Goal: Task Accomplishment & Management: Manage account settings

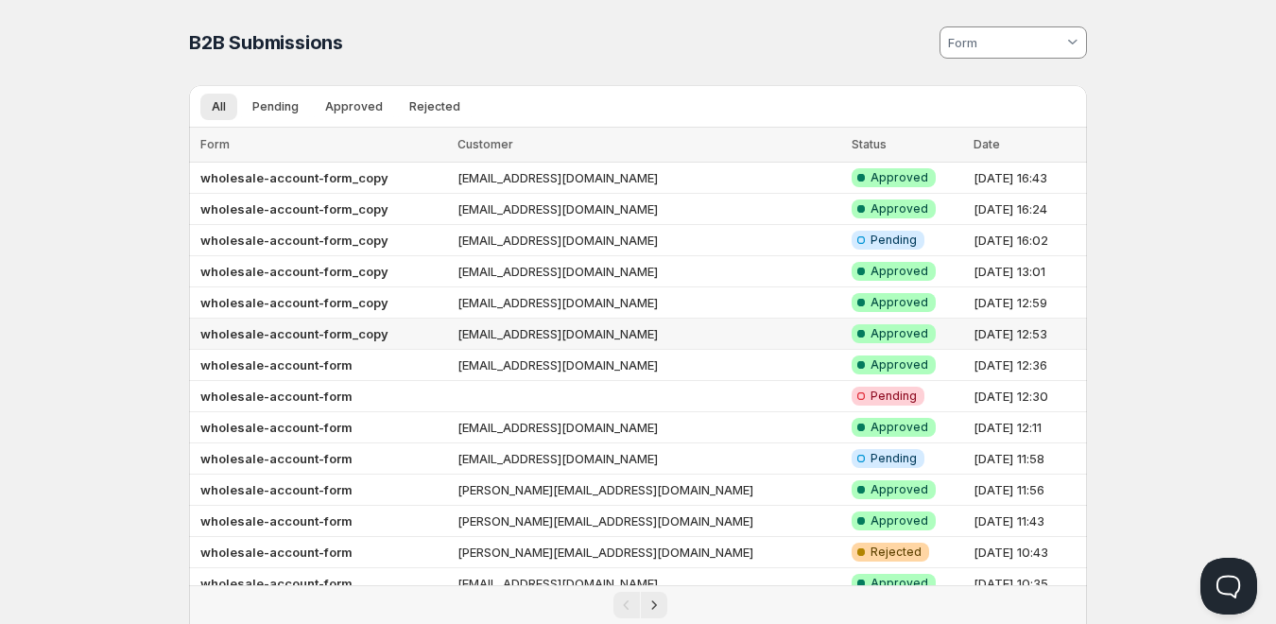
scroll to position [248, 0]
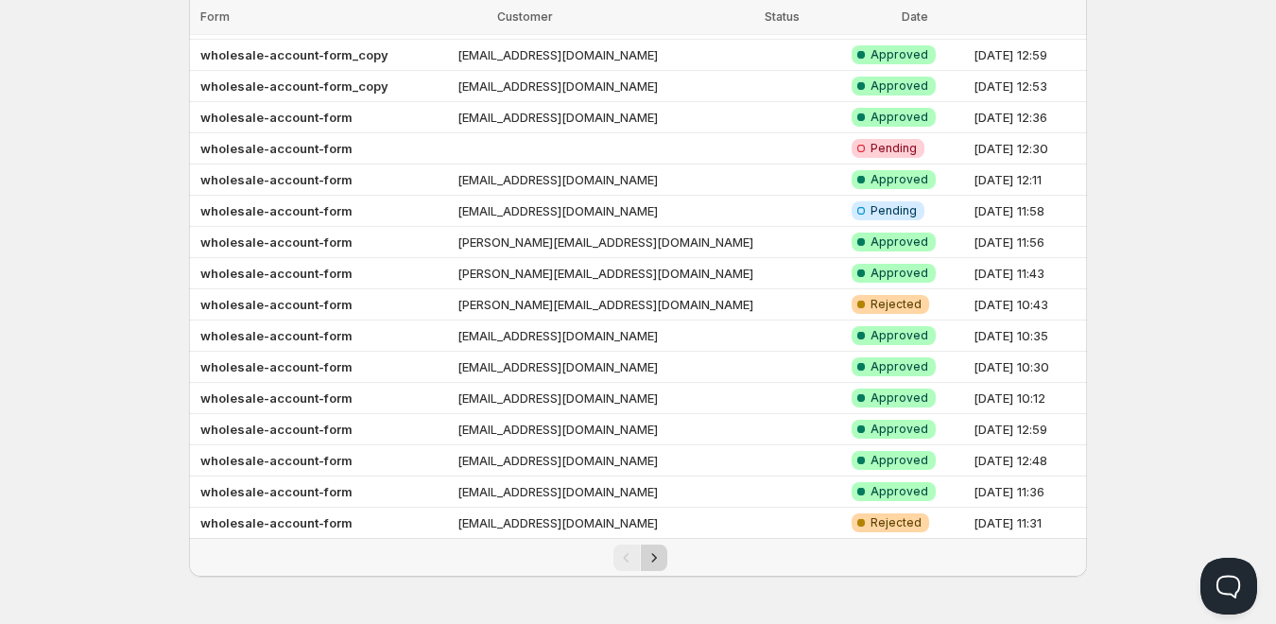
click at [650, 561] on icon "Next" at bounding box center [653, 557] width 19 height 19
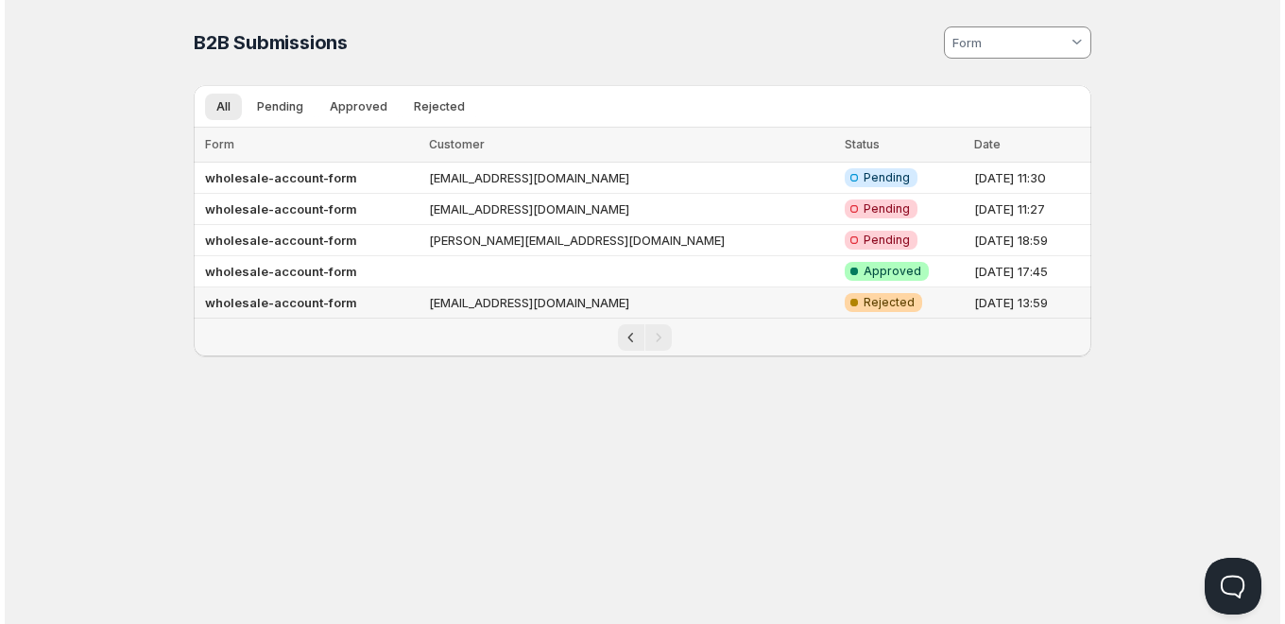
scroll to position [0, 0]
click at [592, 300] on td "qa@jeeltechsoft.com" at bounding box center [631, 302] width 416 height 31
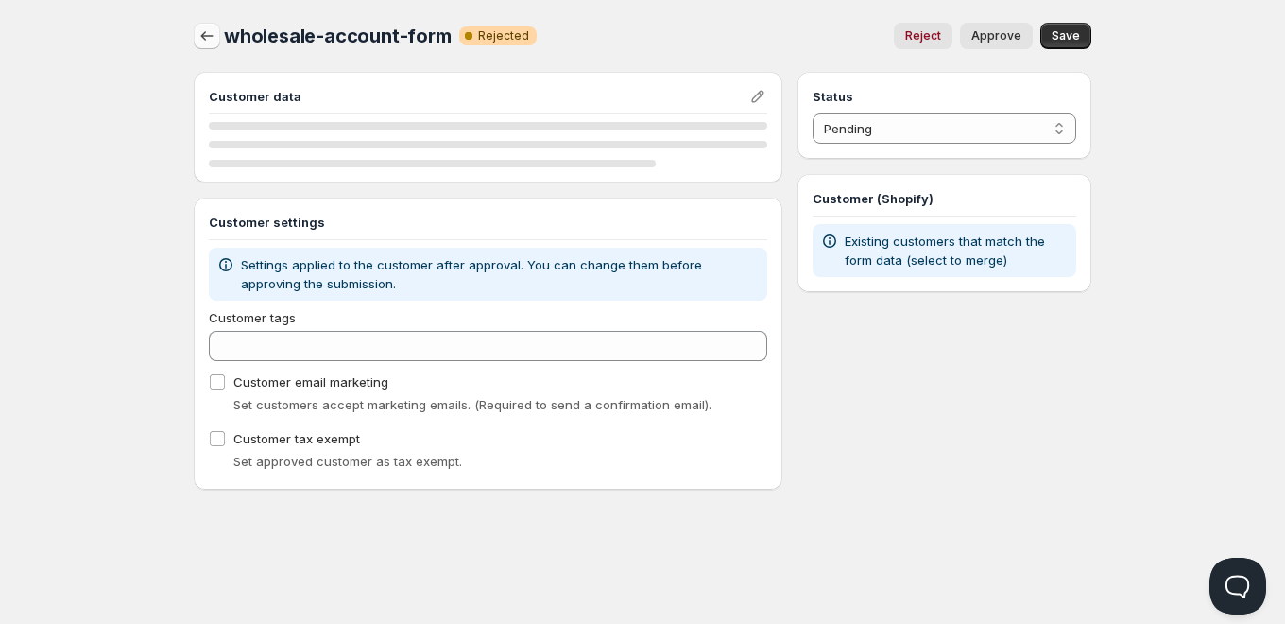
click at [201, 40] on icon "button" at bounding box center [207, 35] width 19 height 19
click at [207, 39] on icon "button" at bounding box center [207, 35] width 19 height 19
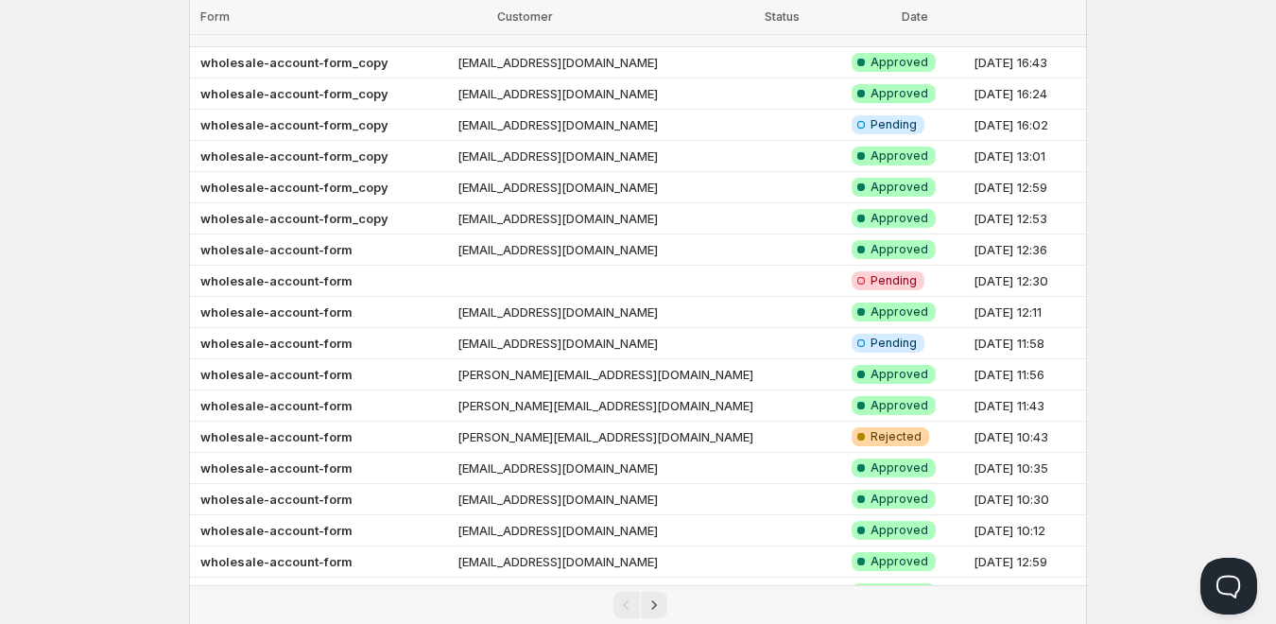
scroll to position [248, 0]
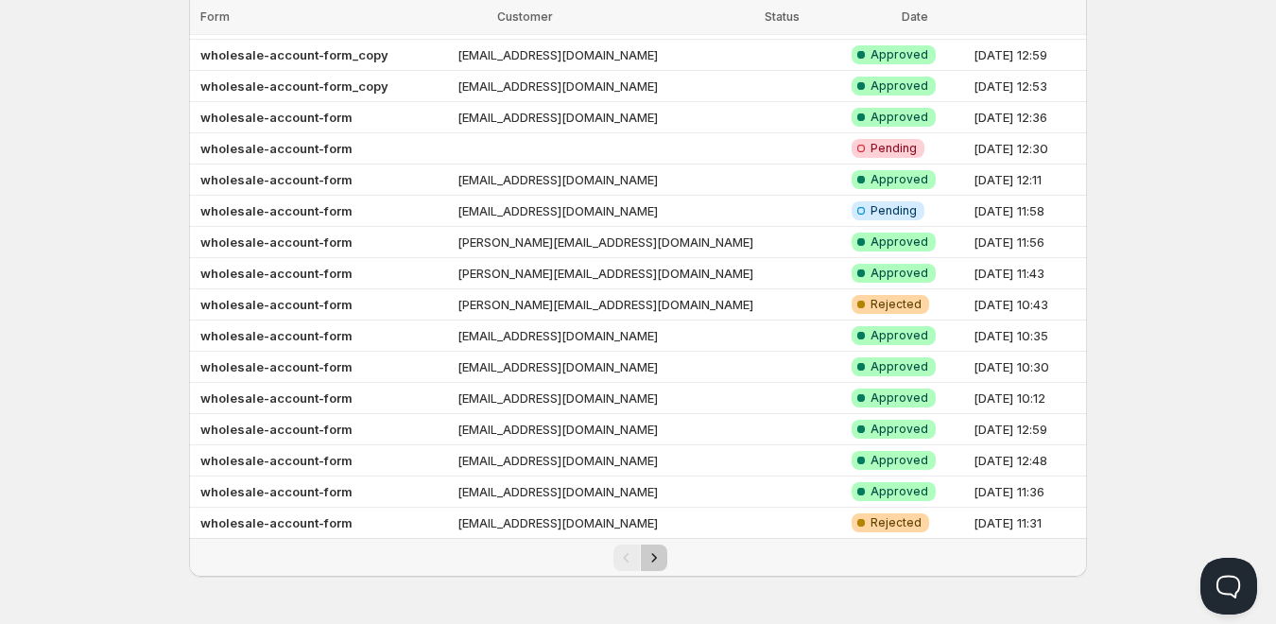
click at [650, 566] on icon "Next" at bounding box center [653, 557] width 19 height 19
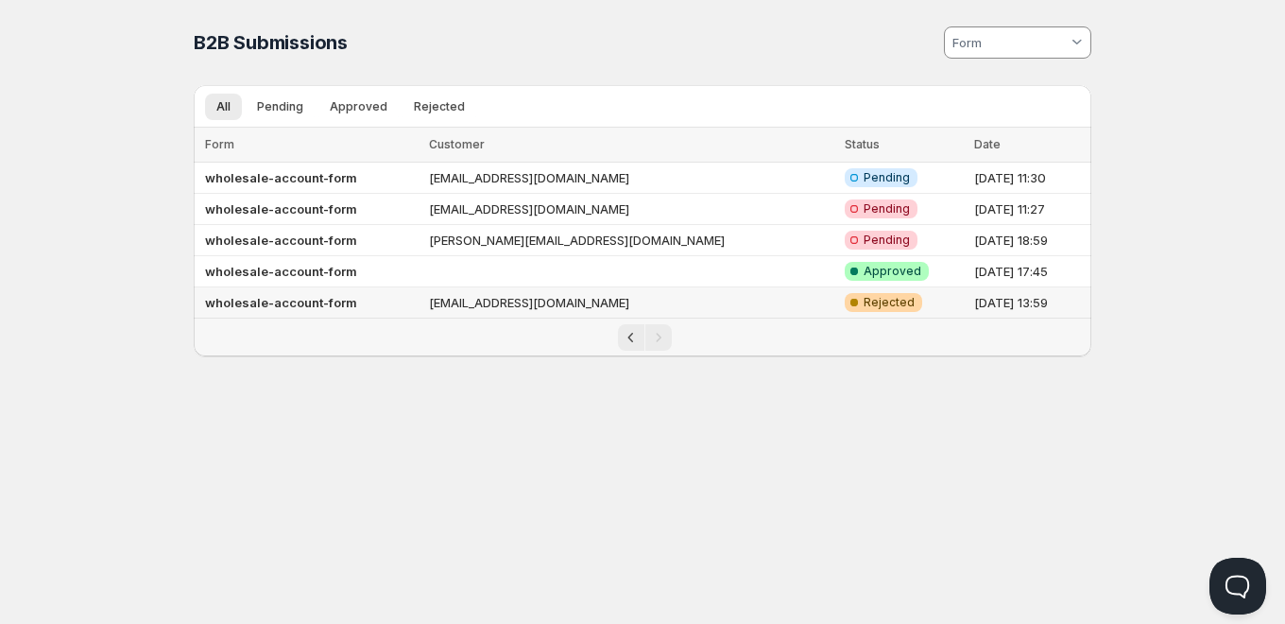
click at [478, 314] on td "qa@jeeltechsoft.com" at bounding box center [631, 302] width 416 height 31
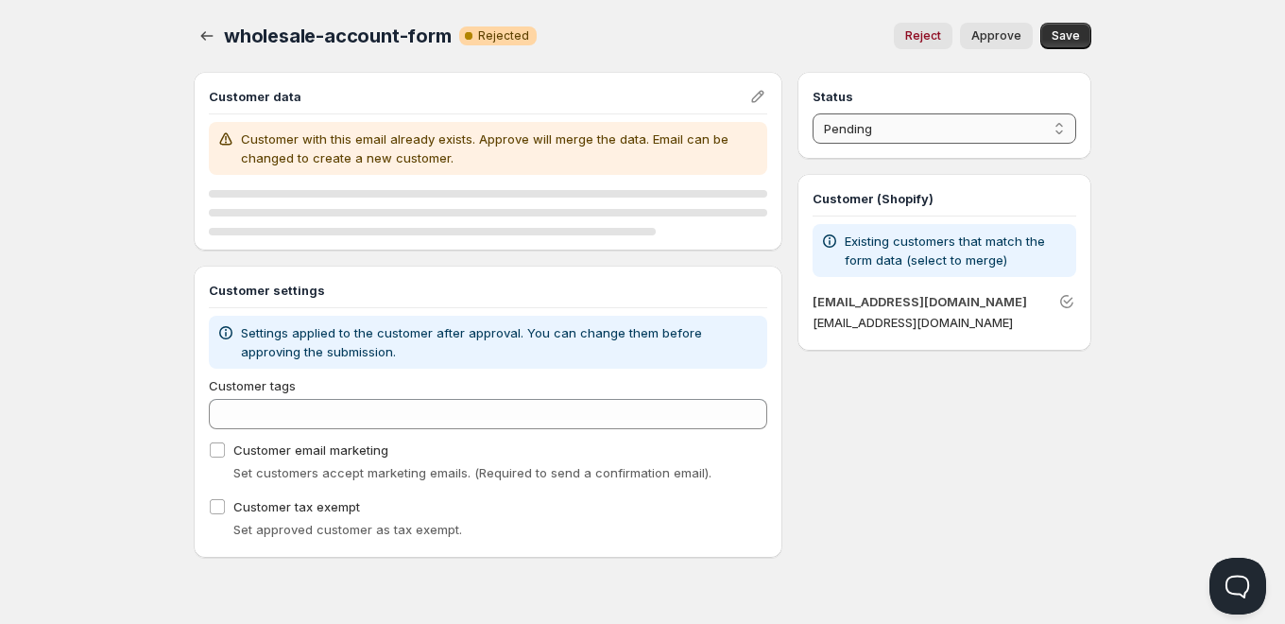
click at [885, 129] on select "Pending Approved Rejected Ignored Spam" at bounding box center [945, 128] width 264 height 30
select select "1"
click at [813, 113] on select "Pending Approved Rejected Ignored Spam" at bounding box center [945, 128] width 264 height 30
click at [994, 43] on span "Approve" at bounding box center [996, 35] width 50 height 15
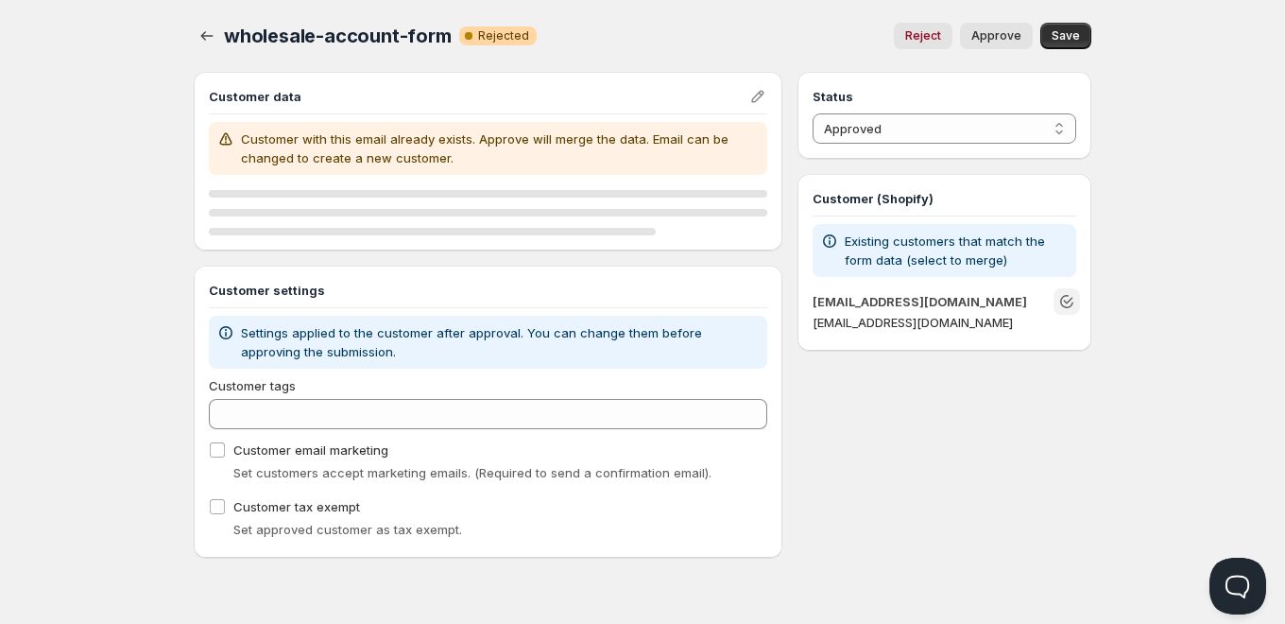
click at [1065, 306] on icon "Unlink" at bounding box center [1066, 301] width 19 height 19
click at [1008, 44] on button "Approve" at bounding box center [996, 36] width 73 height 26
click at [475, 157] on p "Customer with this email already exists. Approve will merge the data. Email can…" at bounding box center [500, 148] width 519 height 38
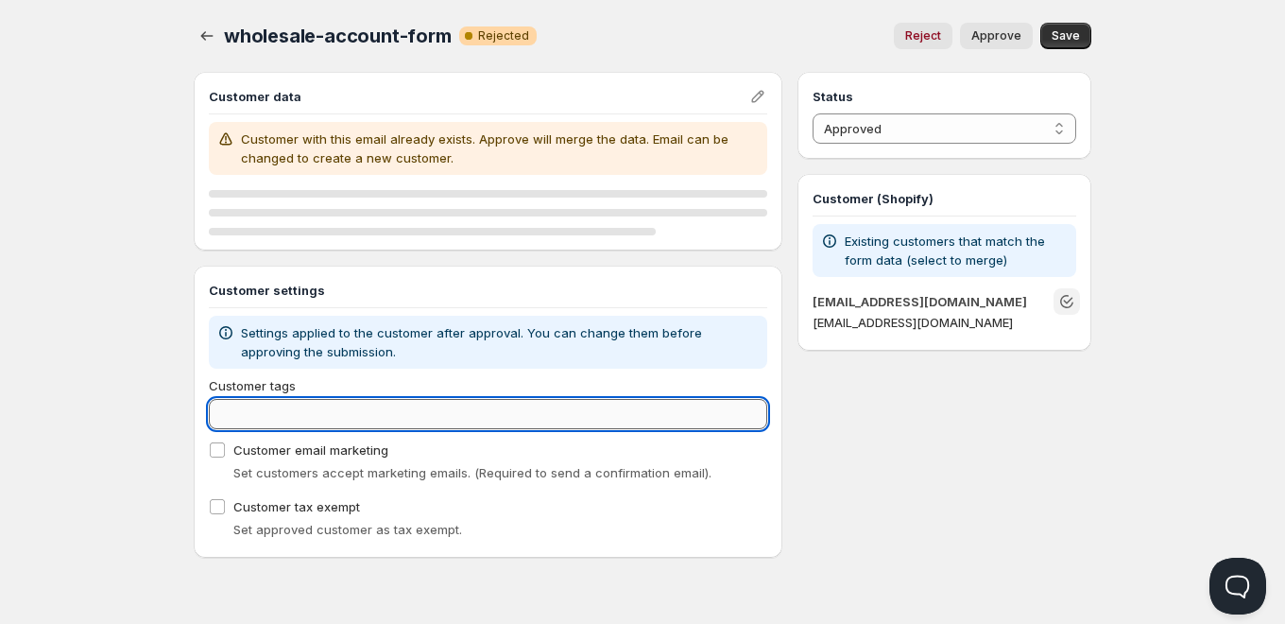
click at [283, 416] on input "Customer tags" at bounding box center [488, 414] width 558 height 30
click at [206, 36] on icon "button" at bounding box center [207, 35] width 19 height 19
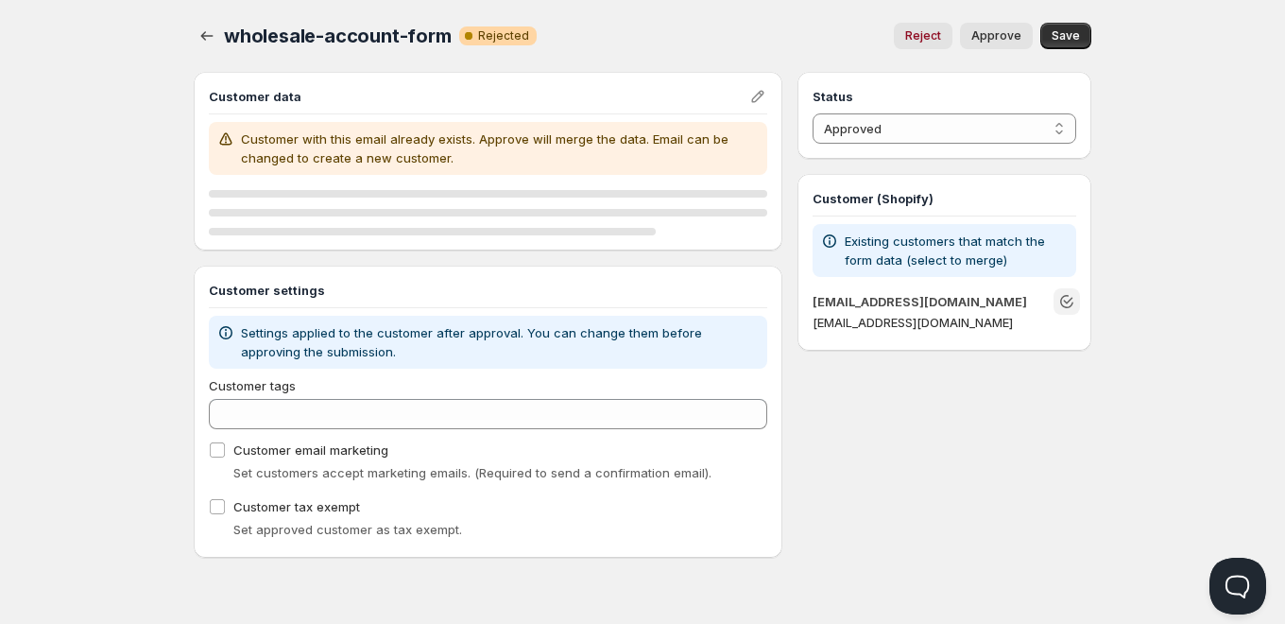
click at [1191, 295] on div "Home Pricing Price lists Checkout Forms Submissions Settings Features Plans who…" at bounding box center [642, 312] width 1285 height 624
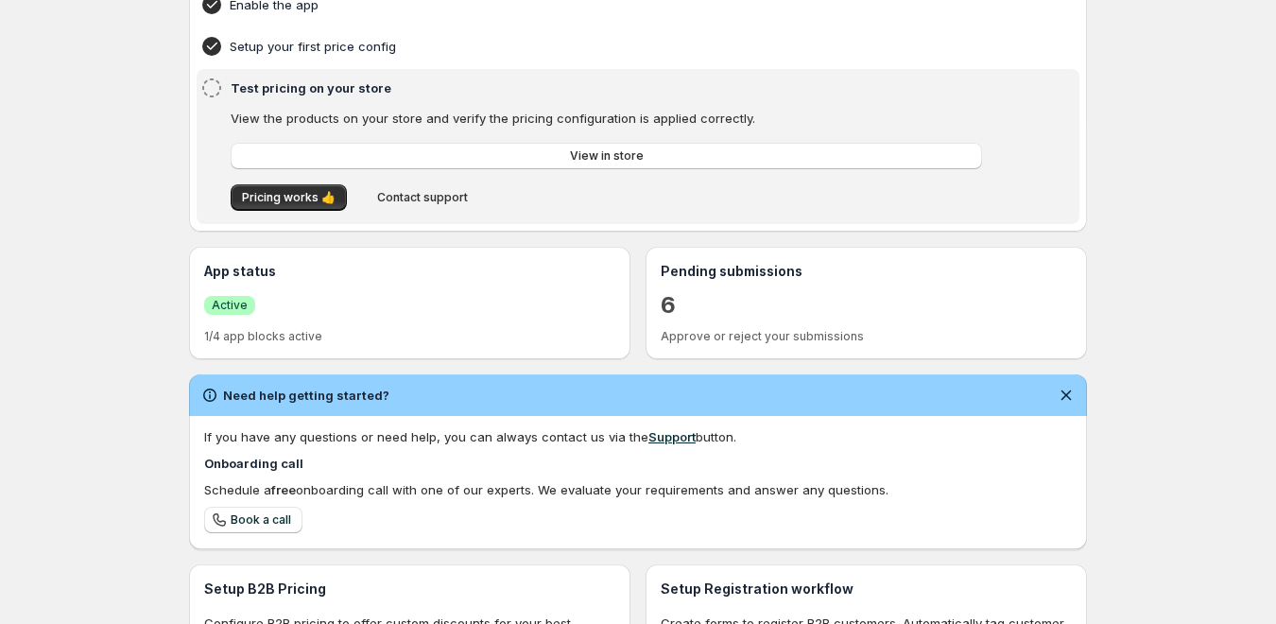
scroll to position [378, 0]
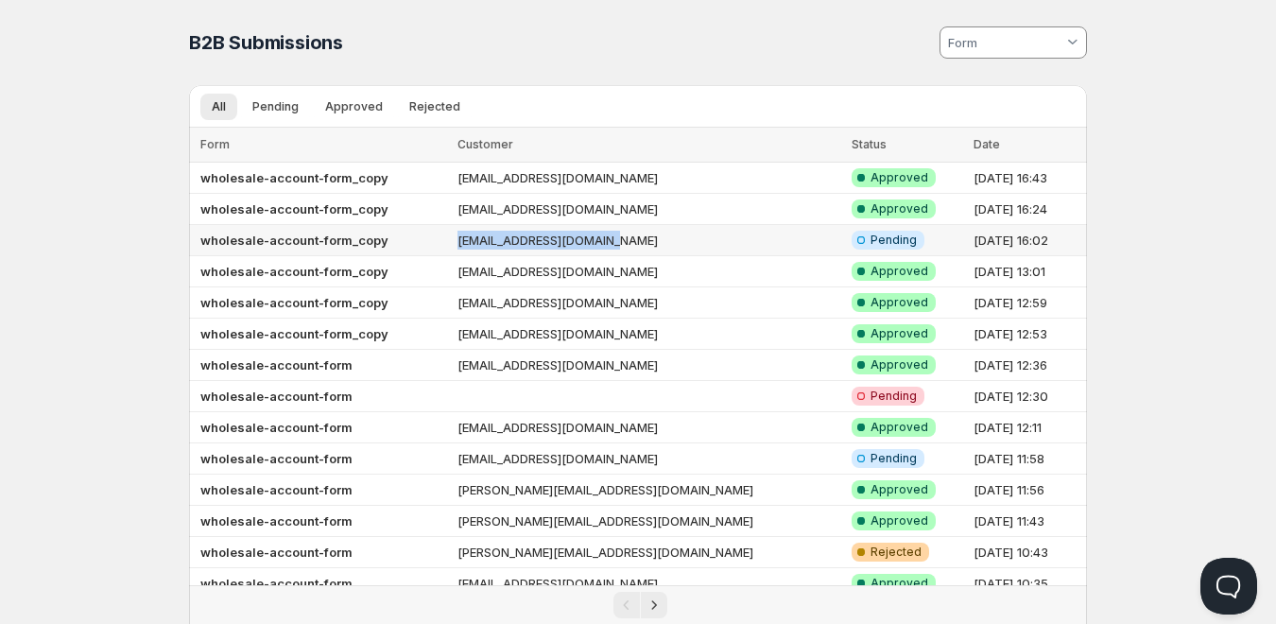
copy tr "[EMAIL_ADDRESS][DOMAIN_NAME]"
drag, startPoint x: 558, startPoint y: 225, endPoint x: 438, endPoint y: 232, distance: 120.3
click at [438, 232] on tr "wholesale-account-form_copy mahesh@jeeltechsoft.com Info Incomplete Pending 14 …" at bounding box center [638, 240] width 898 height 31
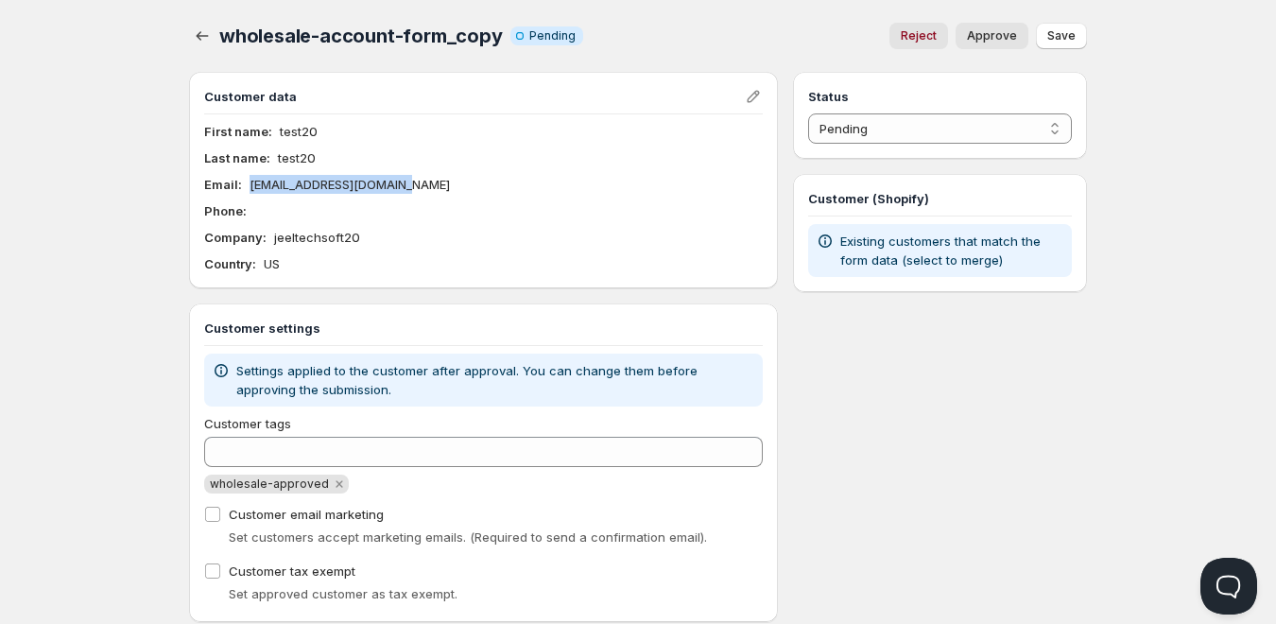
copy p "[EMAIL_ADDRESS][DOMAIN_NAME]"
drag, startPoint x: 443, startPoint y: 182, endPoint x: 250, endPoint y: 186, distance: 192.8
click at [250, 186] on div "Email : mahesh@jeeltechsoft.com" at bounding box center [483, 184] width 558 height 19
click at [204, 40] on icon "button" at bounding box center [202, 35] width 19 height 19
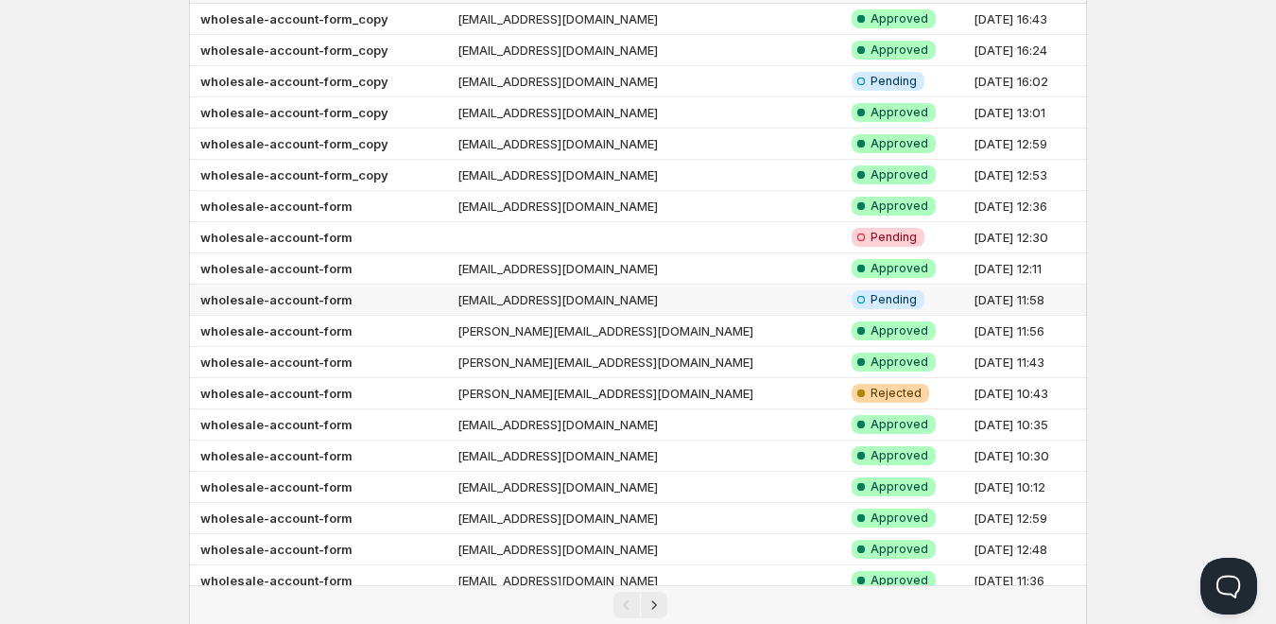
scroll to position [248, 0]
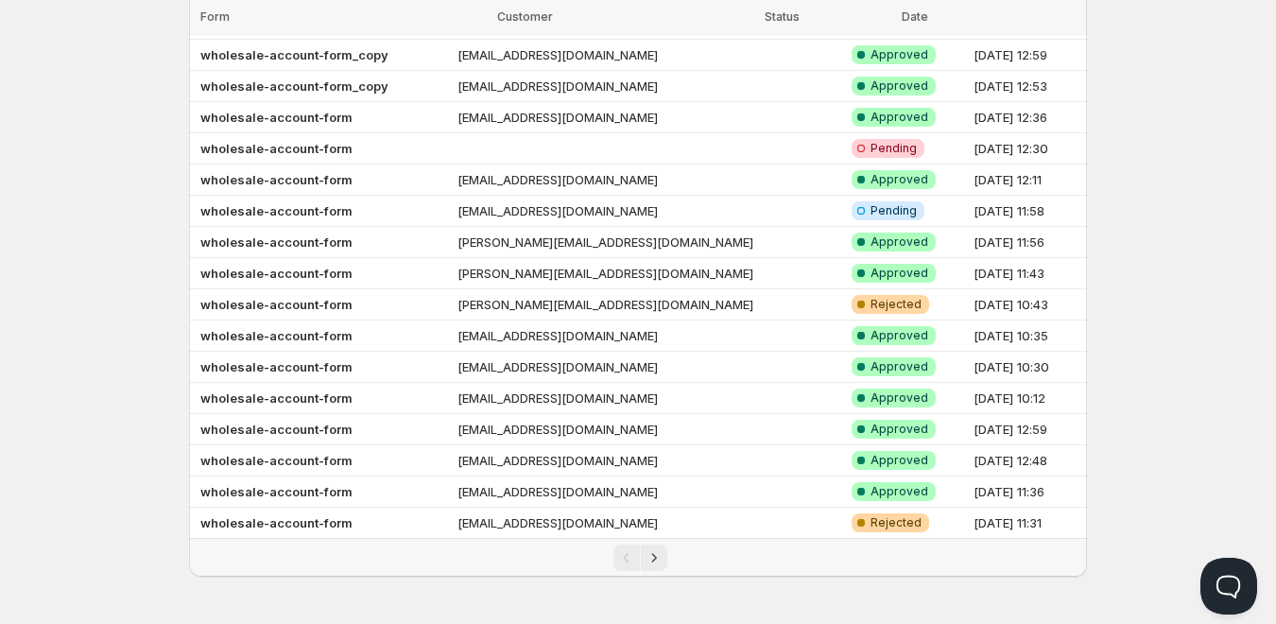
click at [668, 560] on div "Pagination" at bounding box center [639, 557] width 879 height 26
click at [649, 560] on icon "Next" at bounding box center [653, 557] width 19 height 19
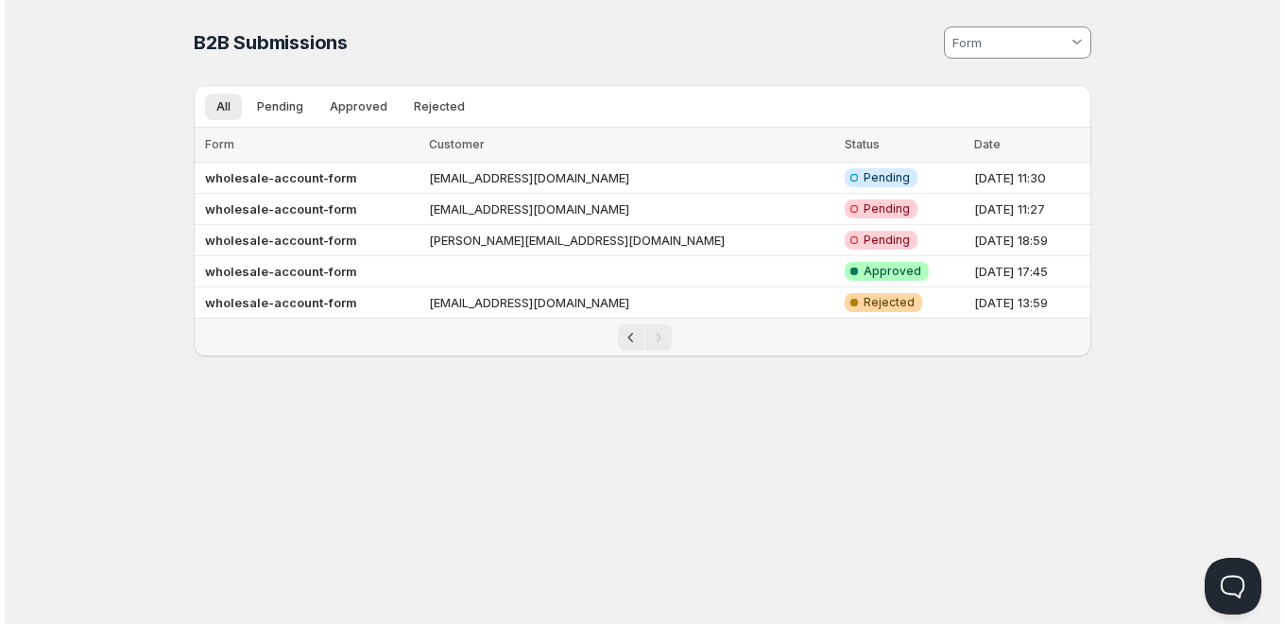
scroll to position [0, 0]
click at [507, 305] on td "qa@jeeltechsoft.com" at bounding box center [631, 302] width 416 height 31
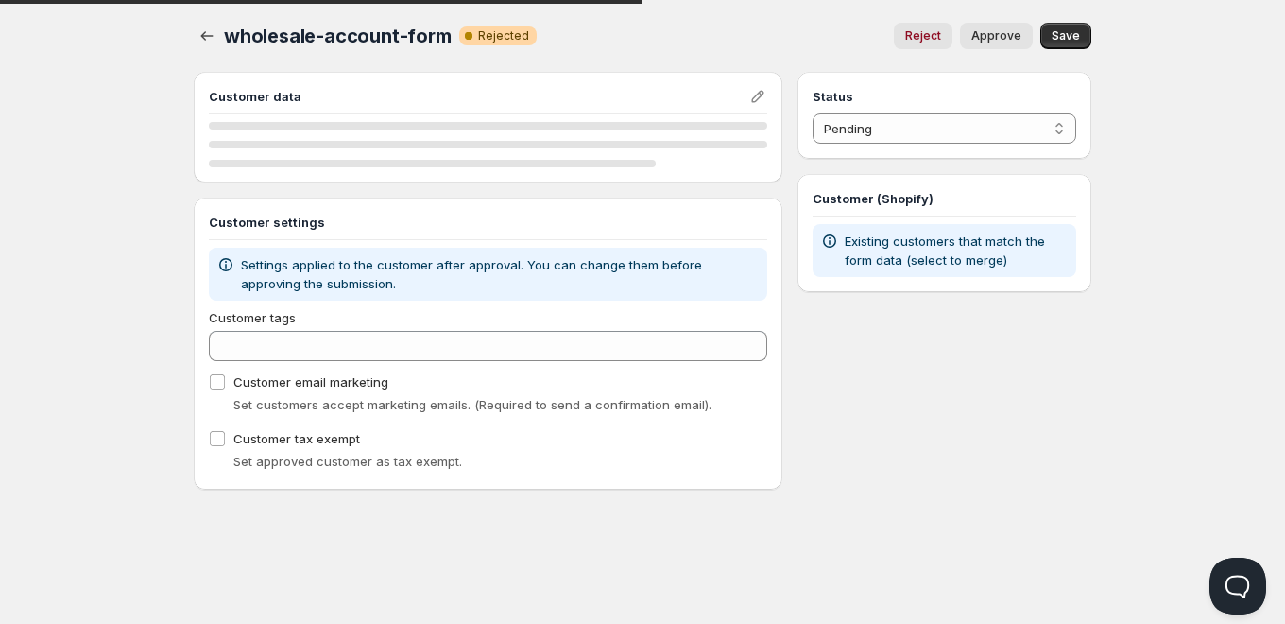
click at [1011, 34] on span "Approve" at bounding box center [996, 35] width 50 height 15
select select "1"
click at [195, 36] on button "button" at bounding box center [207, 36] width 26 height 26
click at [208, 42] on icon "button" at bounding box center [207, 35] width 19 height 19
click at [199, 37] on icon "button" at bounding box center [207, 35] width 19 height 19
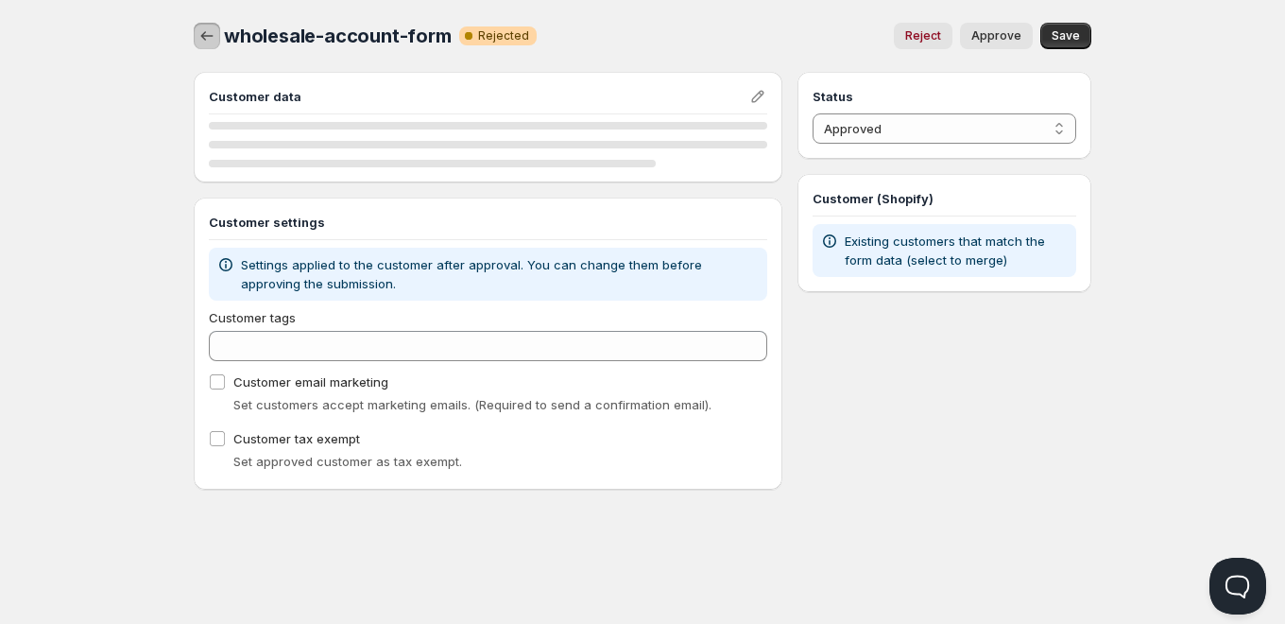
click at [204, 40] on icon "button" at bounding box center [207, 35] width 19 height 19
click at [215, 42] on icon "button" at bounding box center [207, 35] width 19 height 19
click at [215, 38] on icon "button" at bounding box center [207, 35] width 19 height 19
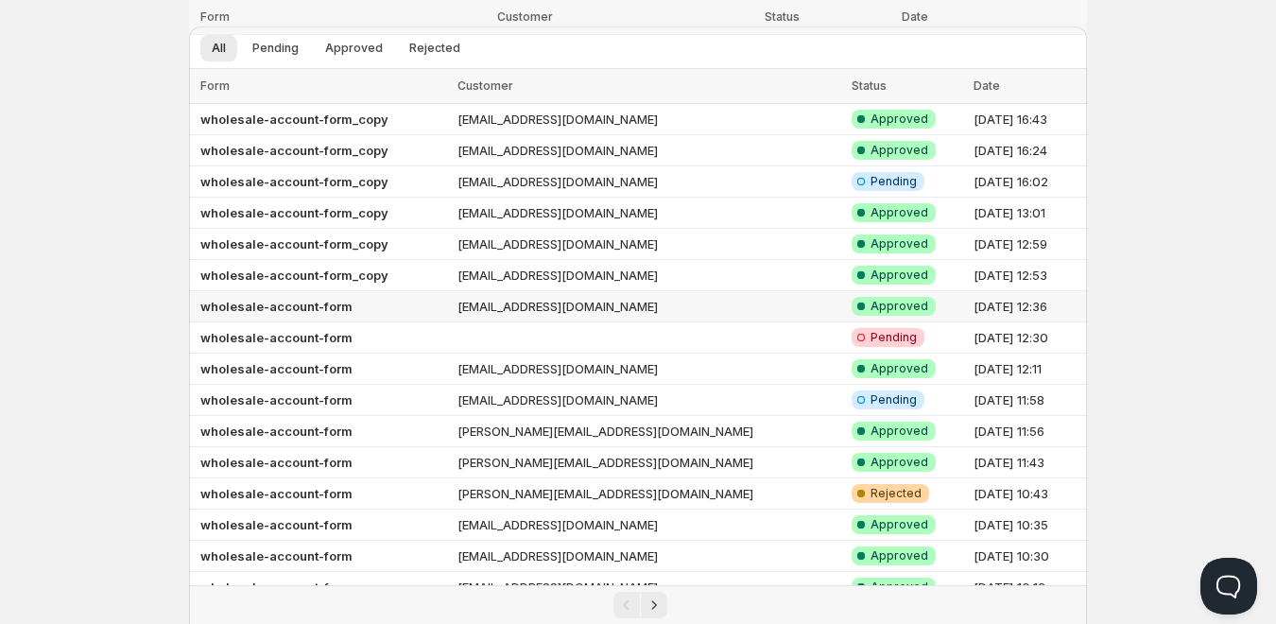
scroll to position [248, 0]
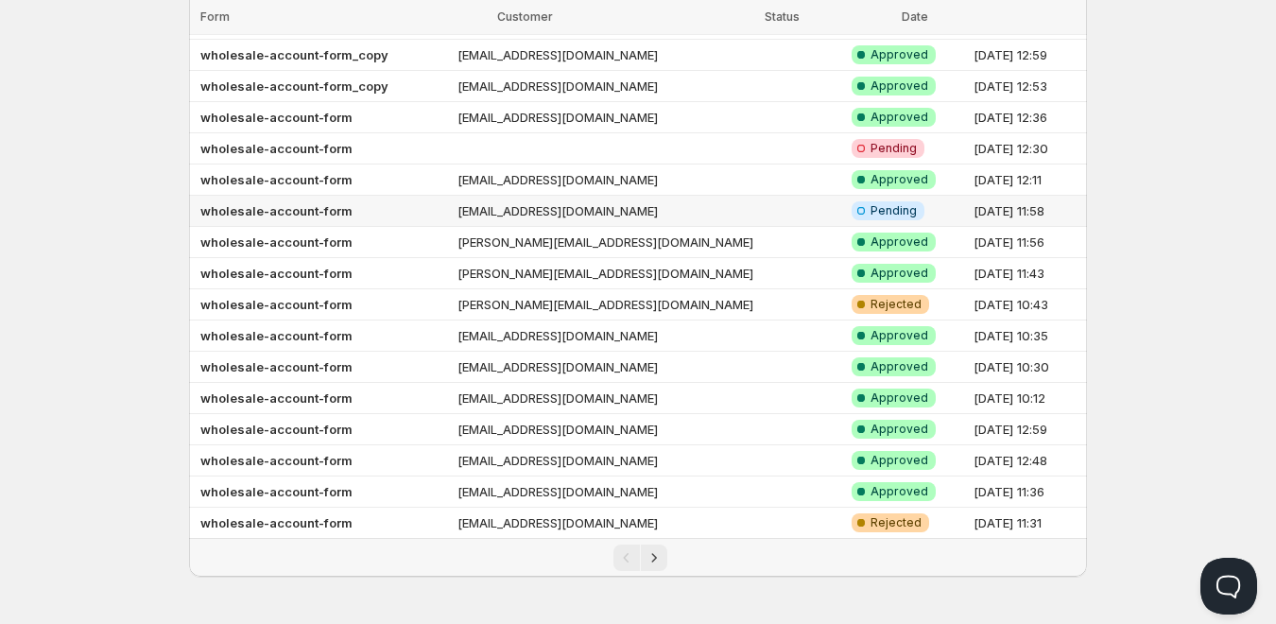
click at [641, 209] on td "[EMAIL_ADDRESS][DOMAIN_NAME]" at bounding box center [649, 211] width 394 height 31
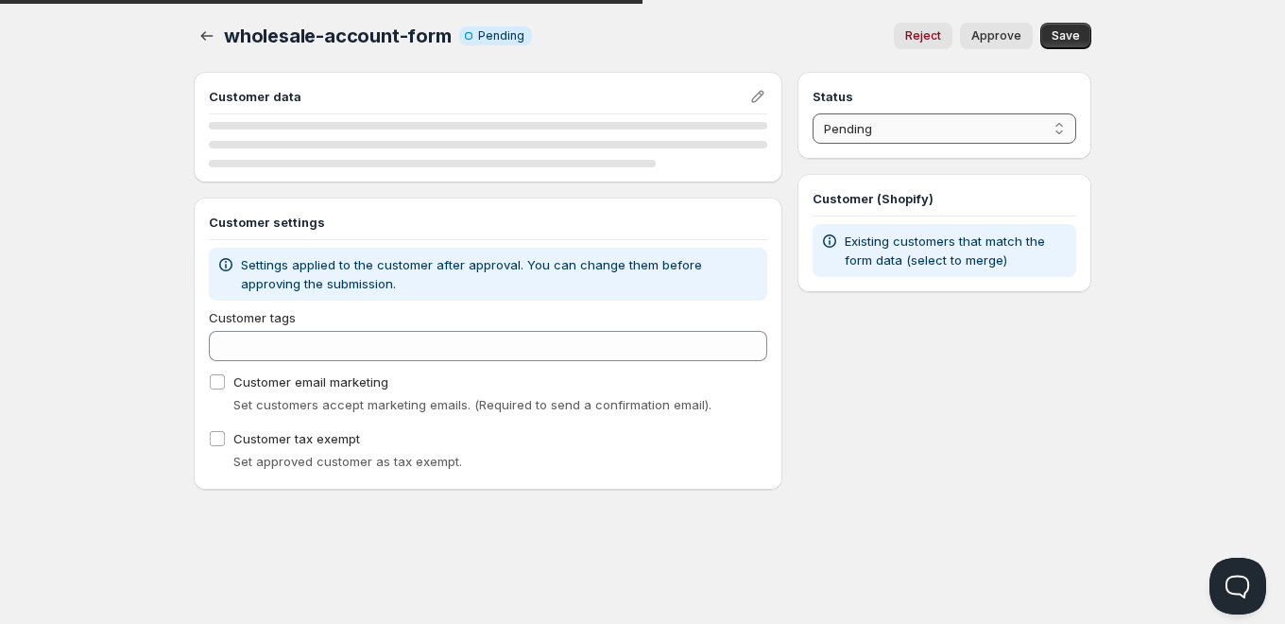
click at [862, 138] on select "Pending Approved Rejected Ignored Spam" at bounding box center [945, 128] width 264 height 30
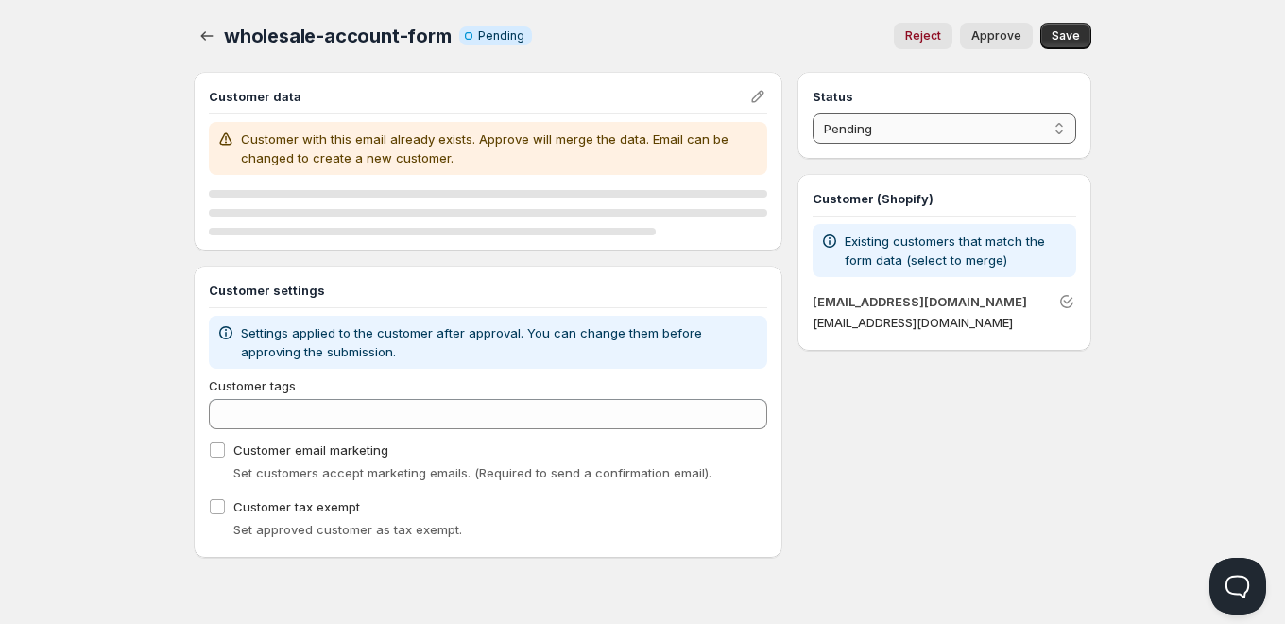
select select "1"
click at [813, 113] on select "Pending Approved Rejected Ignored Spam" at bounding box center [945, 128] width 264 height 30
click at [1007, 42] on span "Approve" at bounding box center [996, 35] width 50 height 15
click at [1081, 30] on button "Save" at bounding box center [1065, 36] width 51 height 26
click at [1081, 30] on div "Loading Save" at bounding box center [1065, 36] width 51 height 26
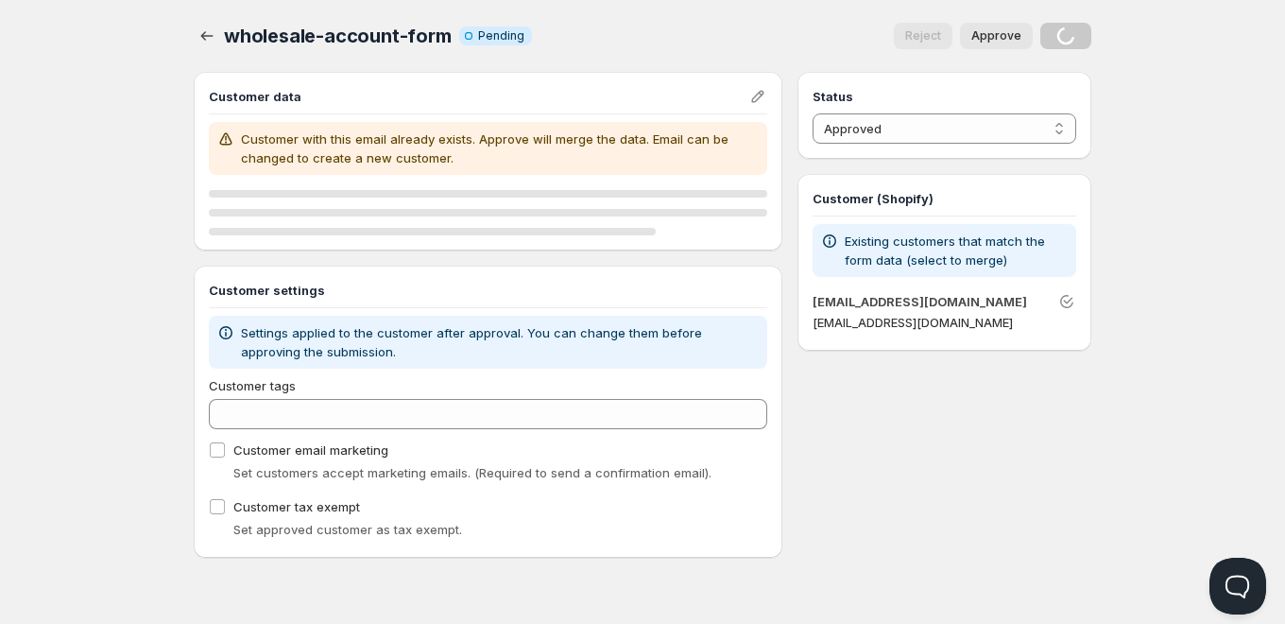
click at [1082, 29] on div "Loading Save" at bounding box center [1065, 36] width 51 height 26
drag, startPoint x: 541, startPoint y: 143, endPoint x: 4, endPoint y: 24, distance: 549.8
click at [357, 119] on div "Customer data Customer with this email already exists. Approve will merge the d…" at bounding box center [488, 161] width 558 height 148
click at [225, 49] on div "wholesale-account-form. This page is ready wholesale-account-form Info Incomple…" at bounding box center [643, 36] width 898 height 72
click at [212, 44] on icon "button" at bounding box center [207, 35] width 19 height 19
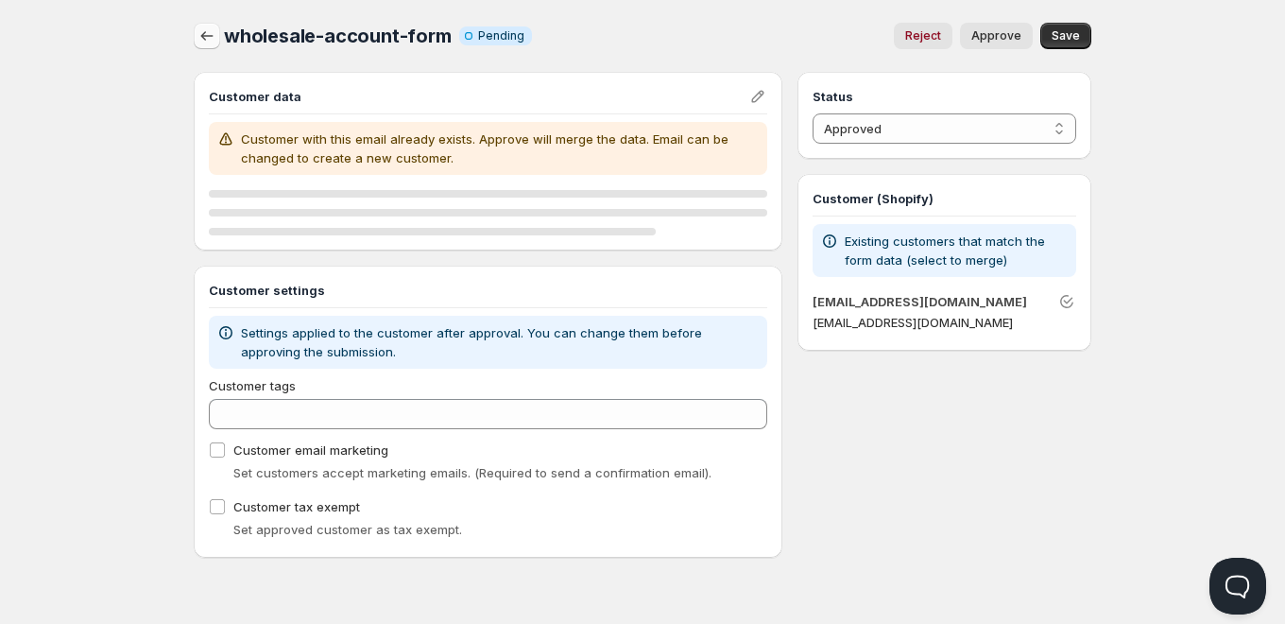
click at [208, 37] on icon "button" at bounding box center [207, 35] width 19 height 19
drag, startPoint x: 226, startPoint y: 36, endPoint x: 446, endPoint y: 30, distance: 220.3
click at [446, 30] on span "wholesale-account-form" at bounding box center [338, 36] width 228 height 23
click at [648, 24] on div "Reject Approve" at bounding box center [790, 36] width 486 height 26
drag, startPoint x: 448, startPoint y: 35, endPoint x: 223, endPoint y: 40, distance: 225.0
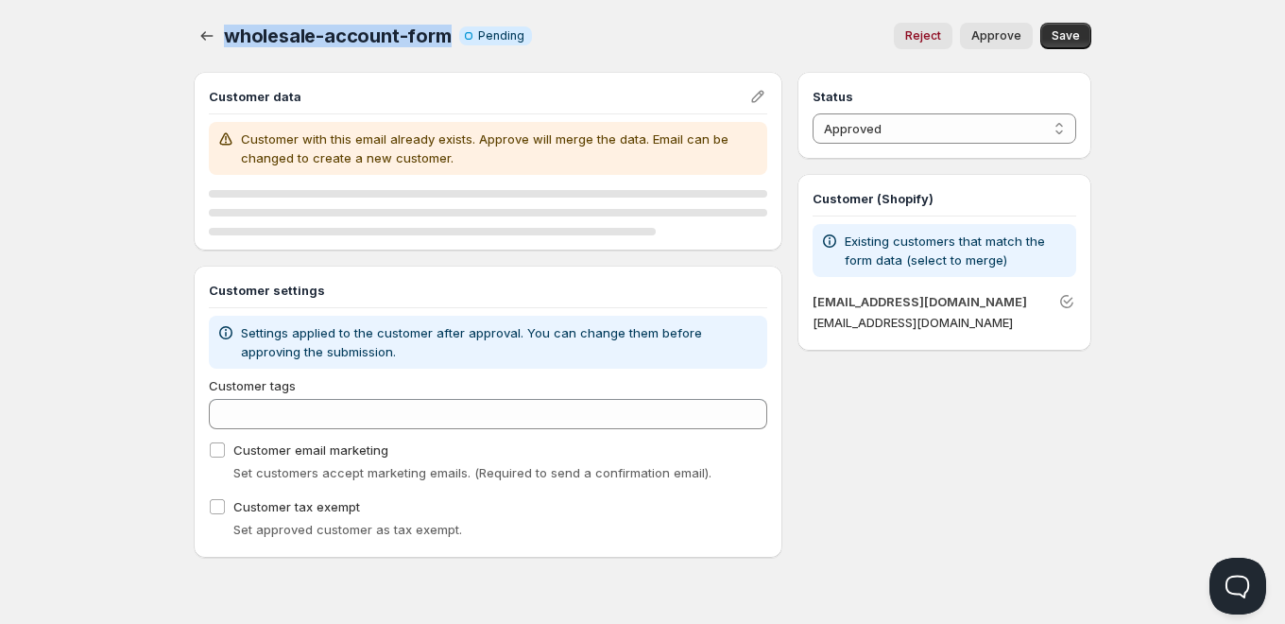
click at [223, 40] on div "wholesale-account-form Info Incomplete Pending Reject Approve More actions Reje…" at bounding box center [643, 36] width 898 height 26
click at [109, 187] on div "Home Pricing Price lists Checkout Forms Submissions Settings Features Plans who…" at bounding box center [642, 312] width 1285 height 624
click at [203, 36] on icon "button" at bounding box center [207, 35] width 12 height 9
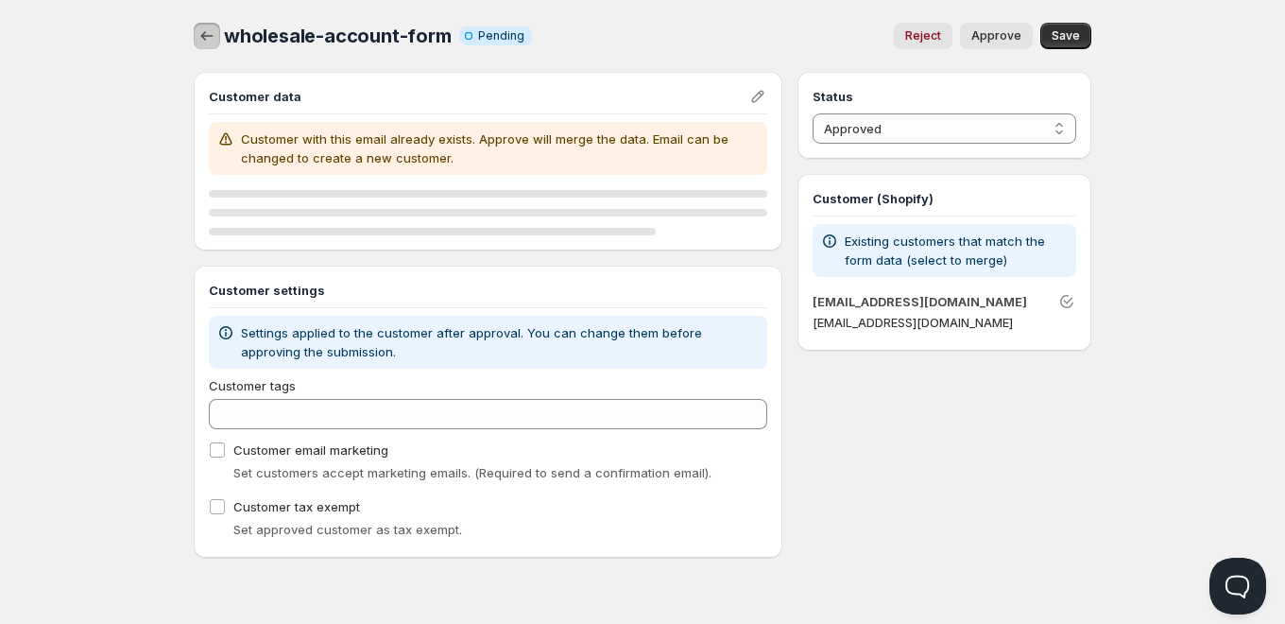
click at [203, 36] on icon "button" at bounding box center [207, 35] width 12 height 9
